Goal: Transaction & Acquisition: Purchase product/service

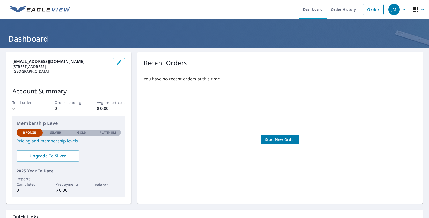
click at [279, 140] on span "Start New Order" at bounding box center [280, 140] width 30 height 6
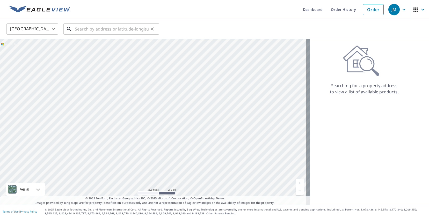
click at [92, 33] on input "text" at bounding box center [112, 29] width 74 height 15
paste input "70270 [PERSON_NAME] [PERSON_NAME], MI 48065"
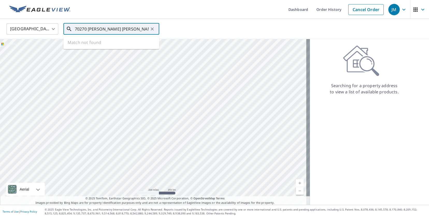
type input "70270 [PERSON_NAME] [PERSON_NAME], MI 48065"
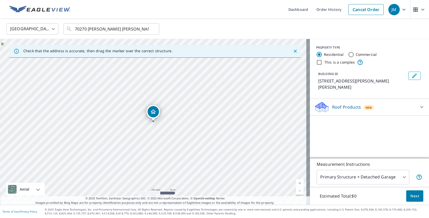
click at [412, 197] on span "Next" at bounding box center [414, 196] width 9 height 6
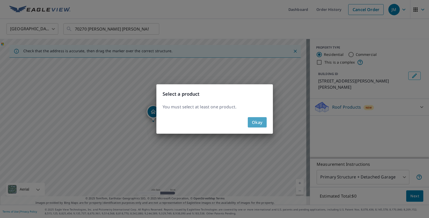
click at [260, 122] on span "Okay" at bounding box center [257, 122] width 11 height 7
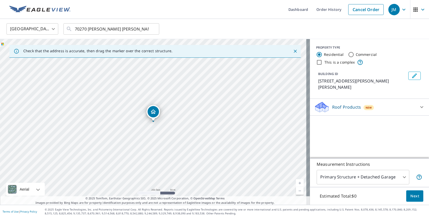
click at [359, 178] on body "JM JM Dashboard Order History Cancel Order JM United States [GEOGRAPHIC_DATA] ​…" at bounding box center [214, 109] width 429 height 218
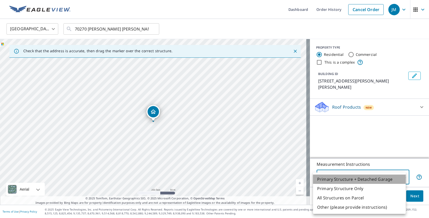
click at [357, 179] on li "Primary Structure + Detached Garage" at bounding box center [359, 179] width 93 height 9
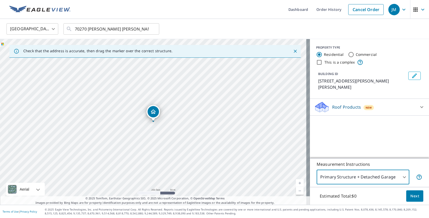
click at [413, 197] on span "Next" at bounding box center [414, 196] width 9 height 6
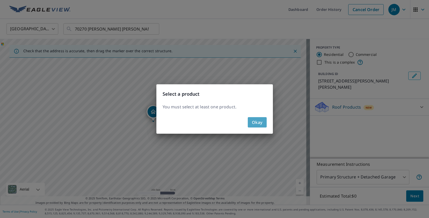
click at [256, 122] on span "Okay" at bounding box center [257, 122] width 11 height 7
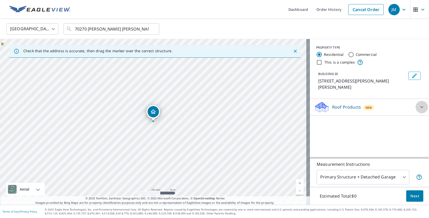
click at [416, 102] on div at bounding box center [422, 107] width 12 height 12
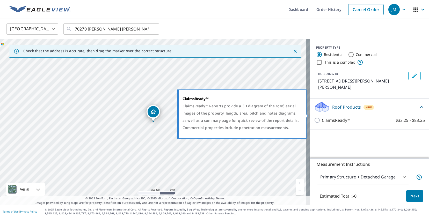
click at [314, 117] on input "ClaimsReady™ $33.25 - $83.25" at bounding box center [318, 120] width 8 height 6
checkbox input "true"
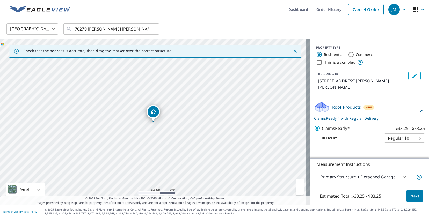
click at [392, 132] on body "JM JM Dashboard Order History Cancel Order JM United States [GEOGRAPHIC_DATA] ​…" at bounding box center [214, 109] width 429 height 218
click at [392, 132] on li "Regular $0" at bounding box center [401, 131] width 41 height 9
click at [411, 193] on button "Next" at bounding box center [414, 197] width 17 height 12
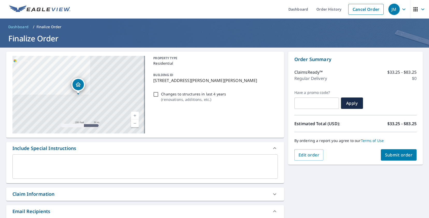
scroll to position [201, 0]
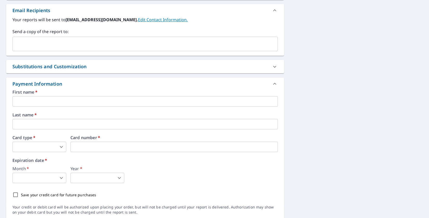
click at [69, 98] on input "text" at bounding box center [144, 101] width 265 height 10
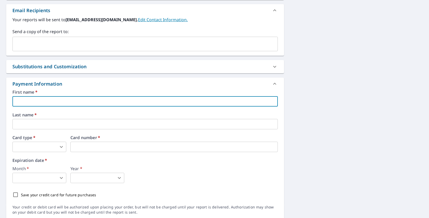
type input "J"
click at [66, 101] on input "[PERSON_NAME]" at bounding box center [144, 101] width 265 height 10
type input "[PERSON_NAME]"
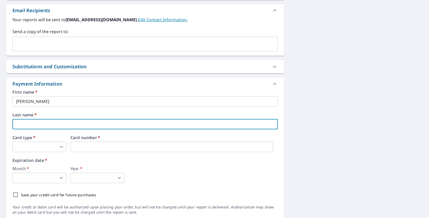
type input "m"
type input "[PERSON_NAME]"
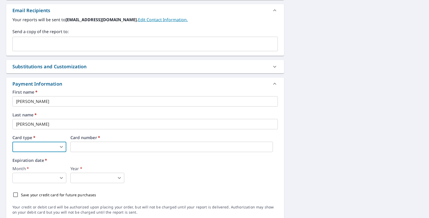
click at [63, 145] on body "JM JM Dashboard Order History Cancel Order JM Dashboard / Finalize Order Finali…" at bounding box center [214, 109] width 429 height 218
click at [44, 160] on li "American Express" at bounding box center [39, 158] width 54 height 9
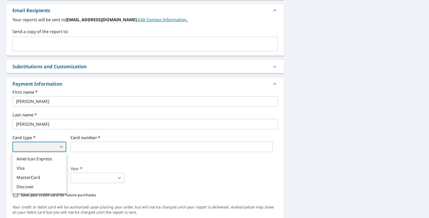
type input "1"
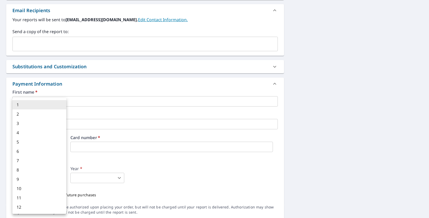
click at [63, 178] on body "JM JM Dashboard Order History Cancel Order JM Dashboard / Finalize Order Finali…" at bounding box center [214, 109] width 429 height 218
click at [39, 148] on li "6" at bounding box center [39, 151] width 54 height 9
type input "6"
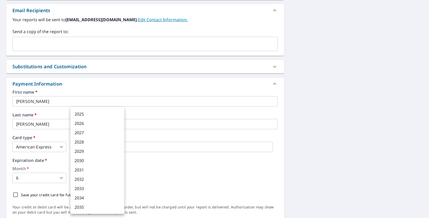
click at [87, 176] on body "JM JM Dashboard Order History Cancel Order JM Dashboard / Finalize Order Finali…" at bounding box center [214, 109] width 429 height 218
click at [84, 143] on li "2028" at bounding box center [97, 142] width 54 height 9
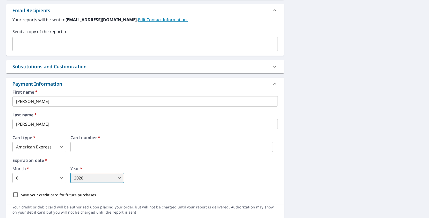
type input "2028"
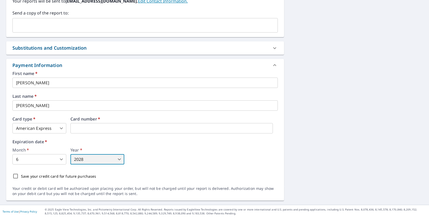
scroll to position [220, 0]
click at [16, 176] on input "Save your credit card for future purchases" at bounding box center [15, 176] width 11 height 11
checkbox input "true"
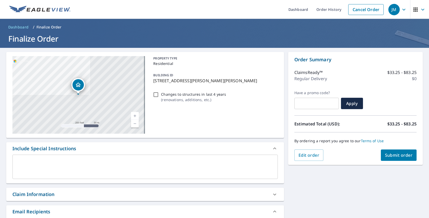
scroll to position [0, 0]
click at [392, 155] on span "Submit order" at bounding box center [399, 156] width 28 height 6
